Goal: Download file/media

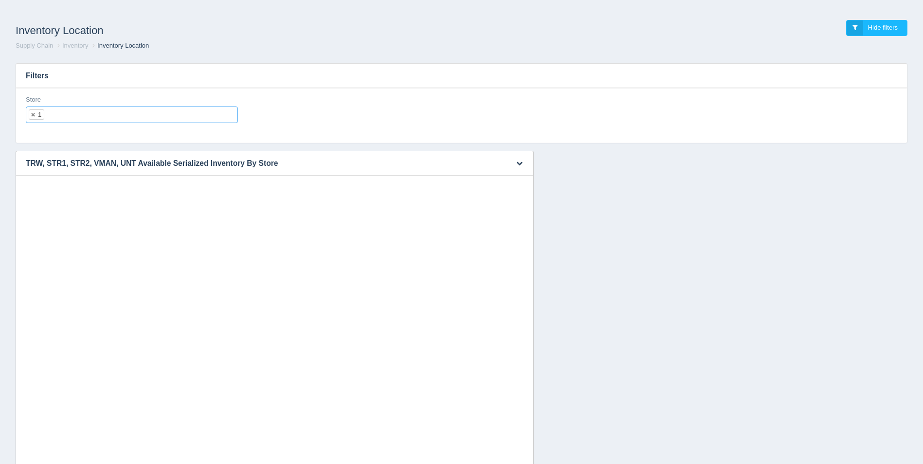
select select "1"
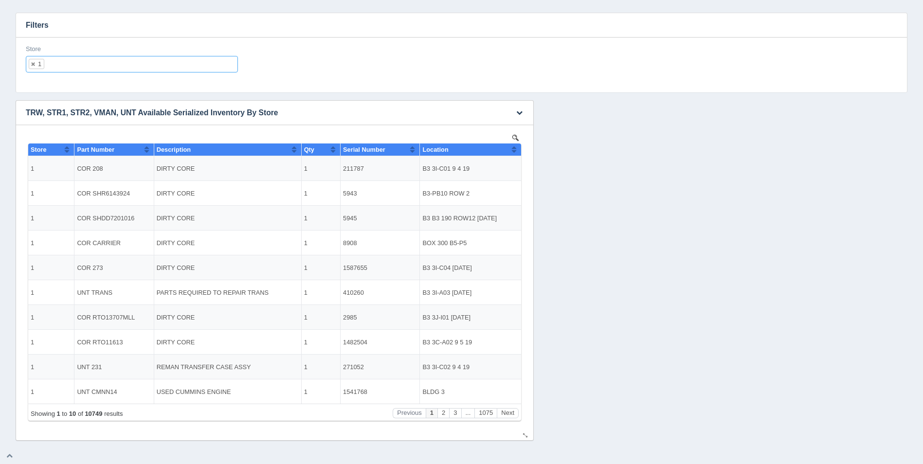
scroll to position [8, 0]
click at [520, 114] on icon "button" at bounding box center [519, 113] width 6 height 6
click at [504, 128] on link "Download CSV" at bounding box center [487, 127] width 78 height 14
click at [74, 66] on ul "1" at bounding box center [132, 64] width 212 height 17
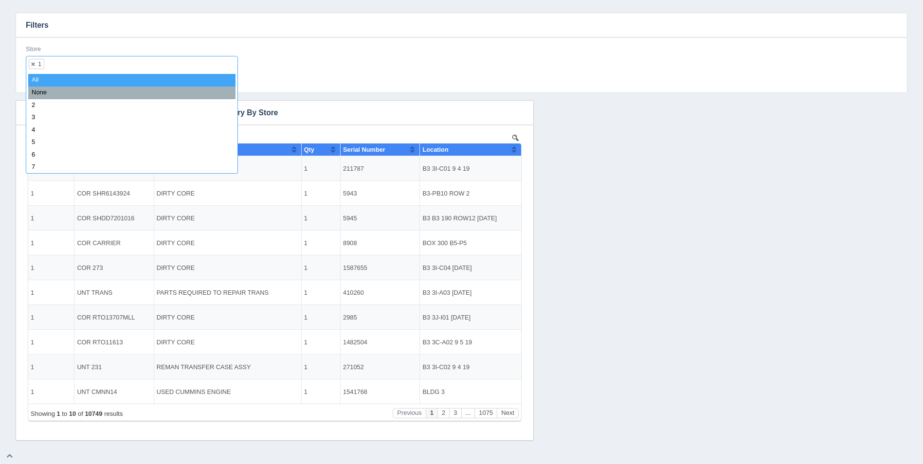
select select
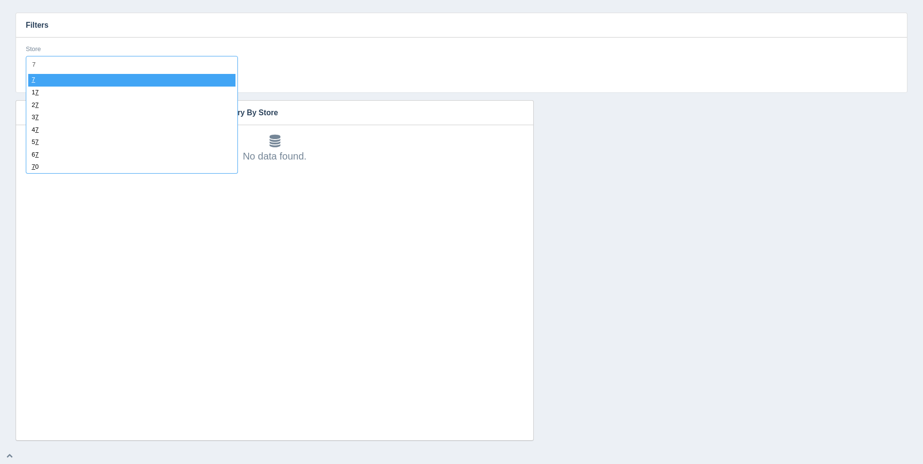
type input "71"
select select "71"
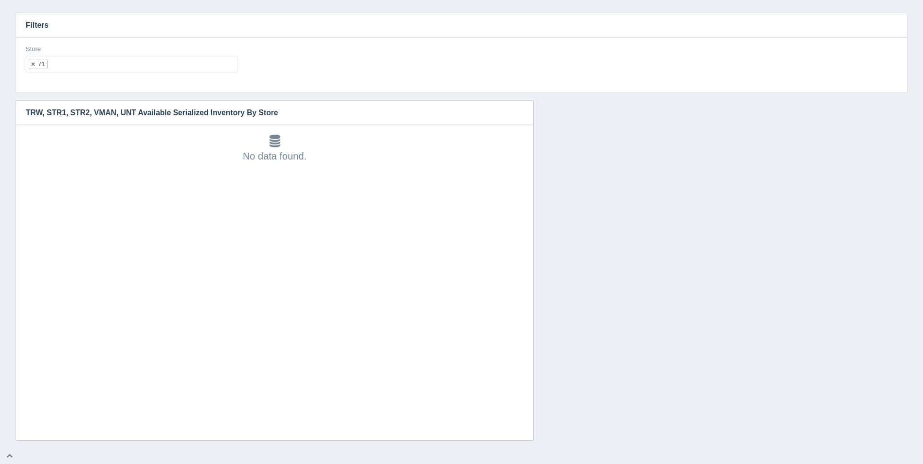
select select
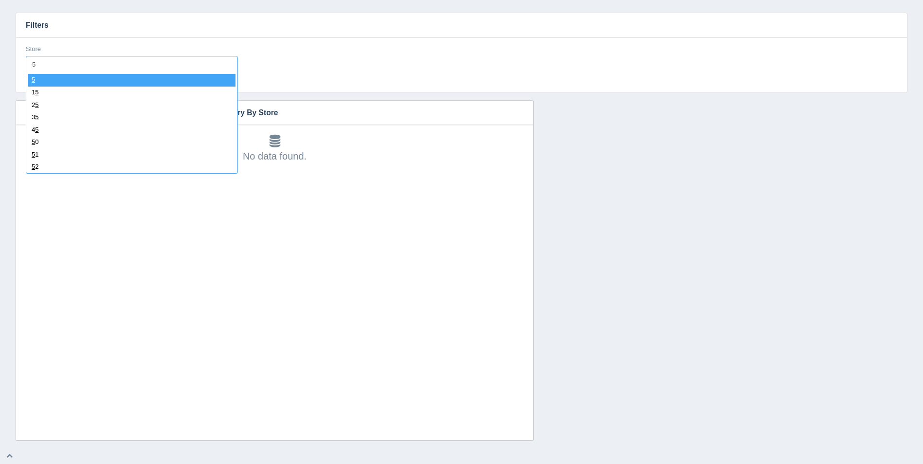
type input "52"
select select "52"
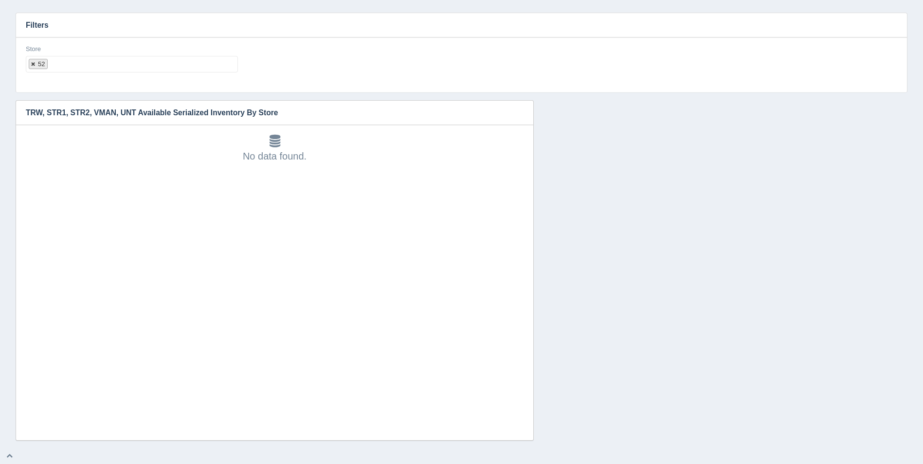
select select
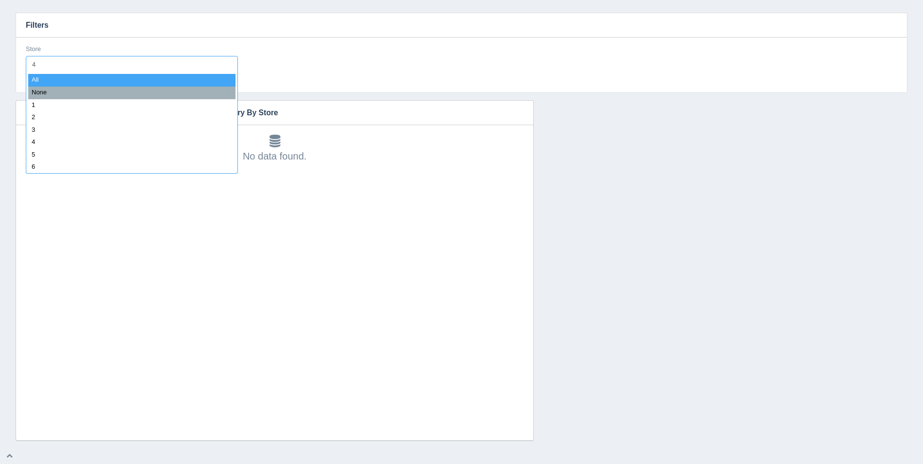
type input "43"
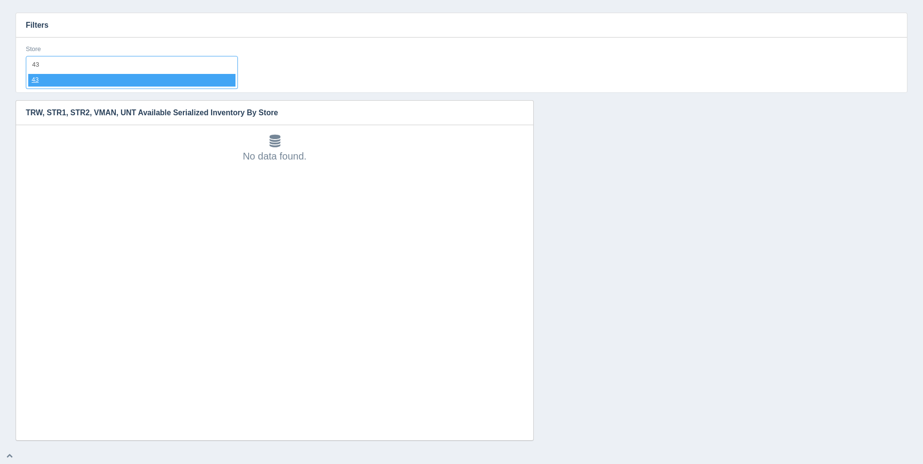
select select "43"
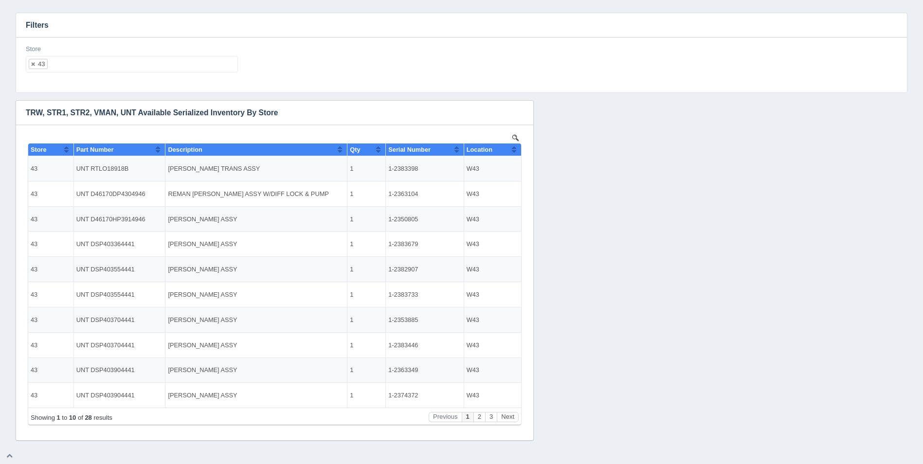
scroll to position [0, 0]
select select
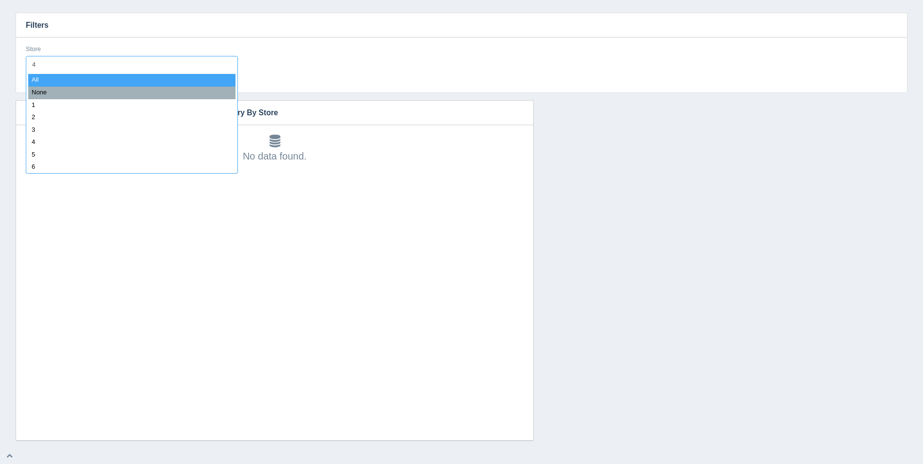
type input "42"
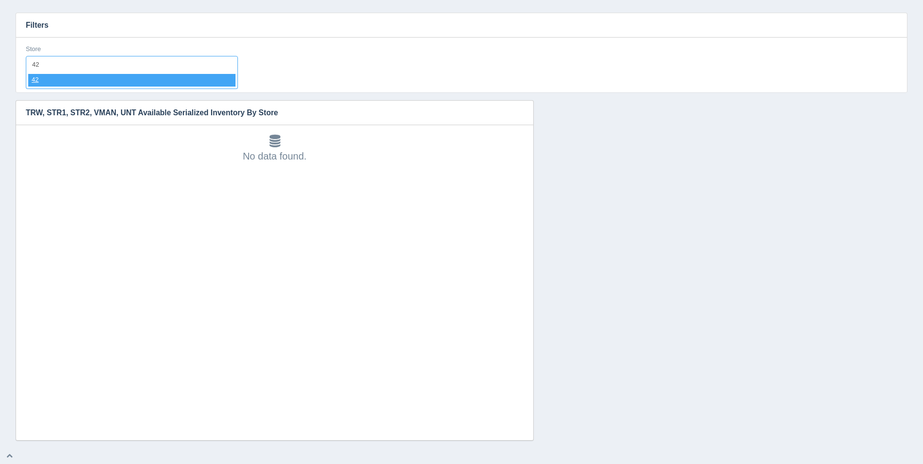
select select "42"
